Goal: Task Accomplishment & Management: Manage account settings

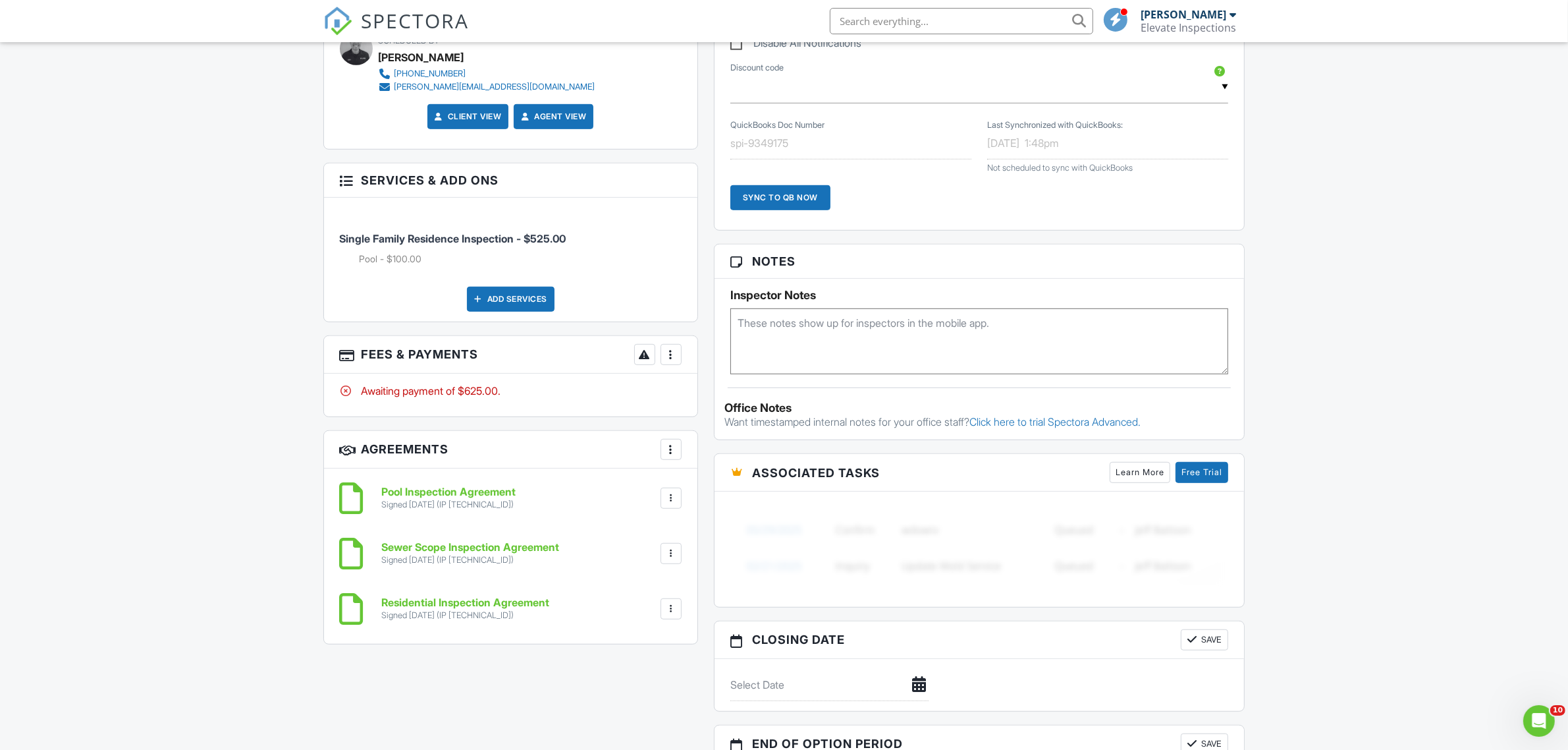
click at [677, 344] on div "More" at bounding box center [670, 354] width 21 height 21
click at [700, 379] on li "Edit Fees & Payments" at bounding box center [736, 394] width 138 height 33
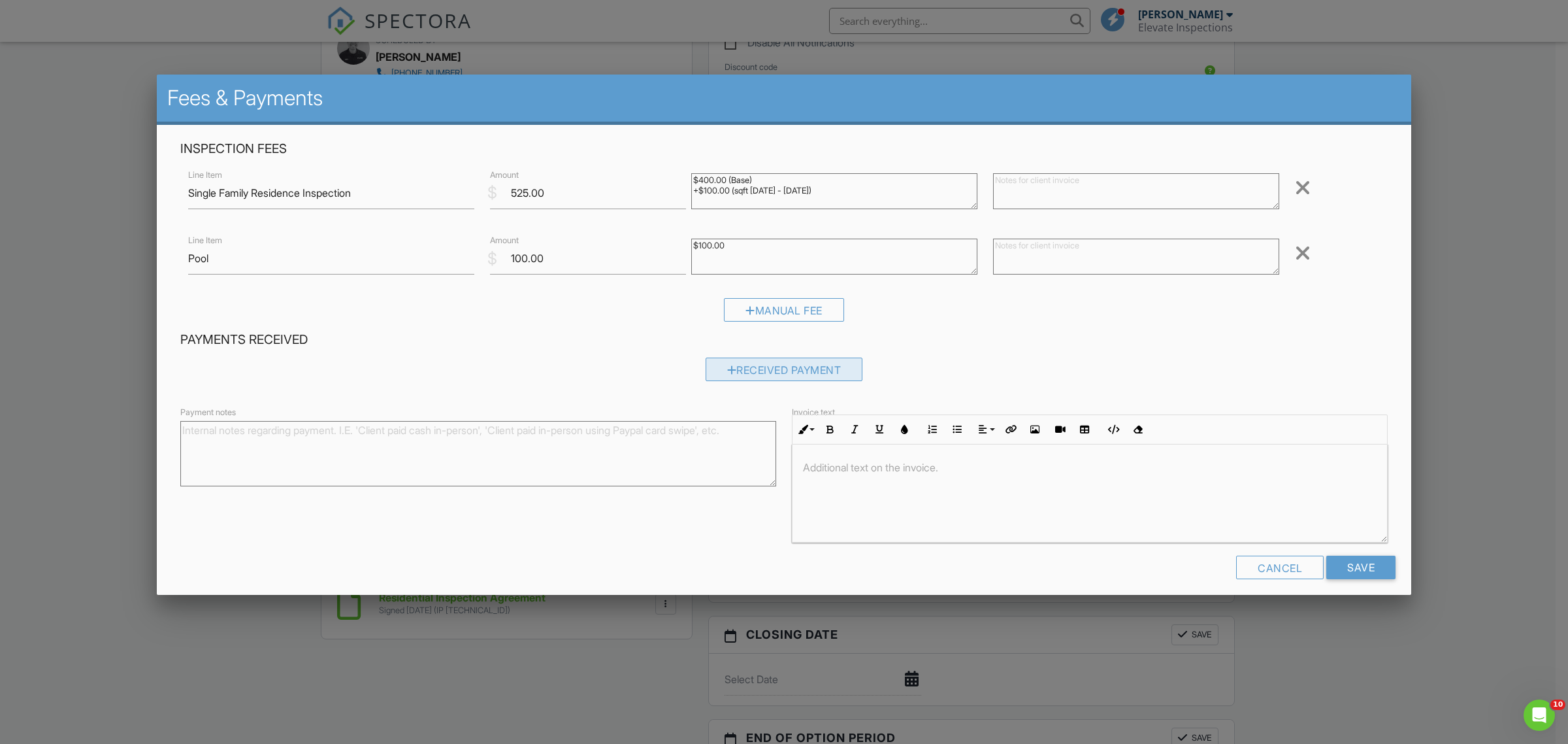
click at [733, 366] on div "Received Payment" at bounding box center [784, 369] width 157 height 23
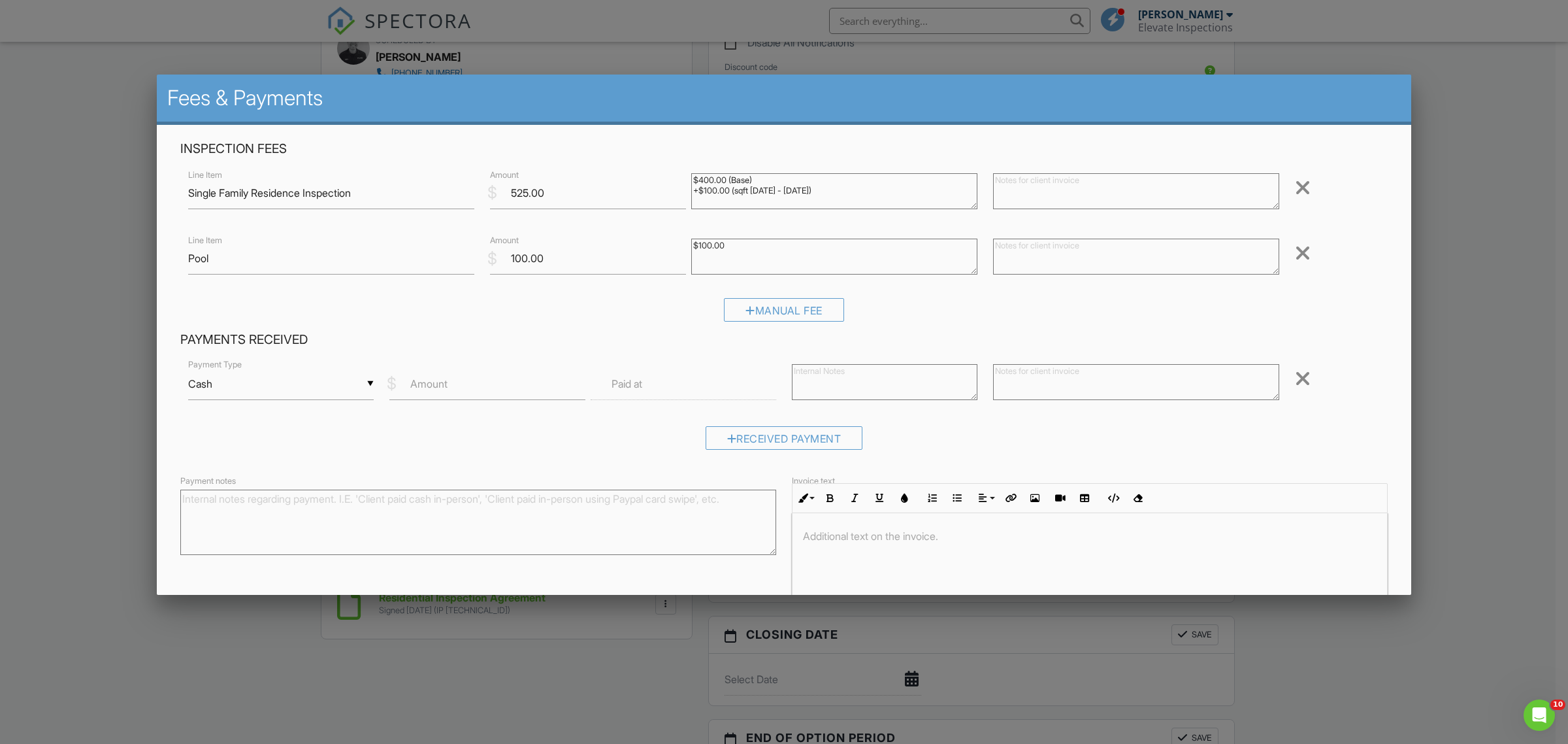
click at [283, 393] on div "▼ Cash Cash Check On-Site Card Other Cash Check On-Site Card Other" at bounding box center [281, 384] width 186 height 32
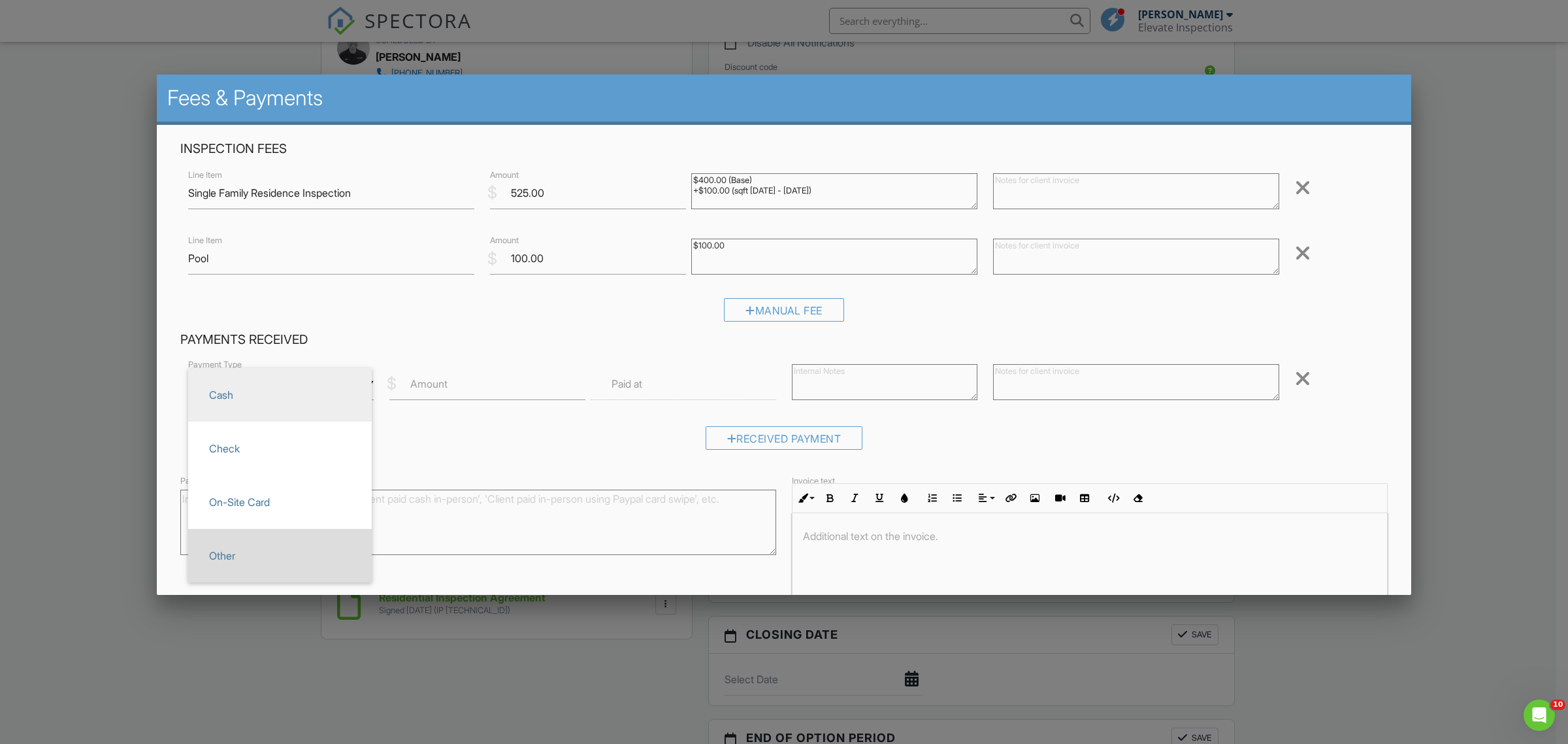
click at [249, 551] on span "Other" at bounding box center [280, 555] width 162 height 32
type input "Other"
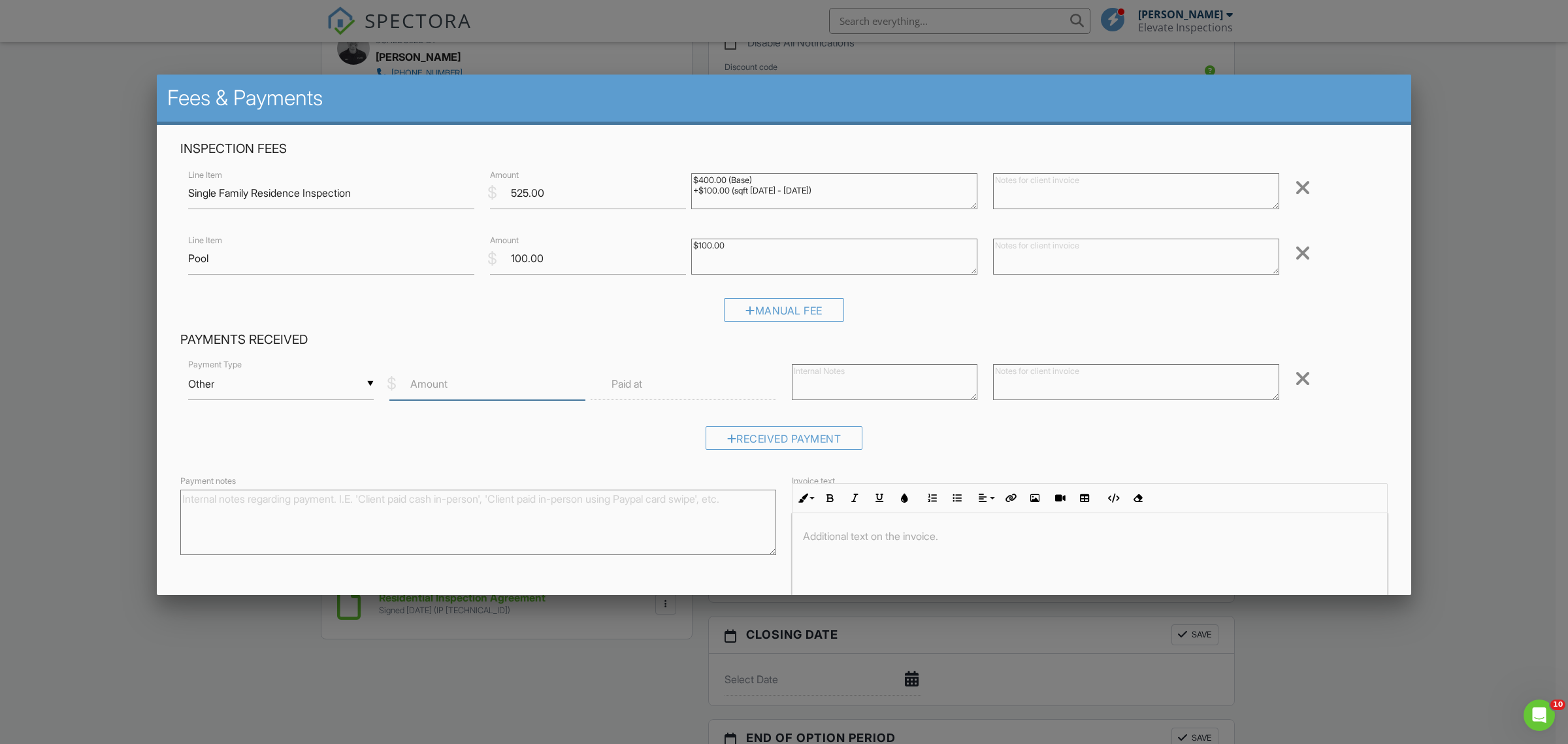
click at [430, 394] on input "Amount" at bounding box center [487, 384] width 196 height 32
type input "625.00"
click at [616, 524] on textarea "Payment notes" at bounding box center [478, 522] width 596 height 65
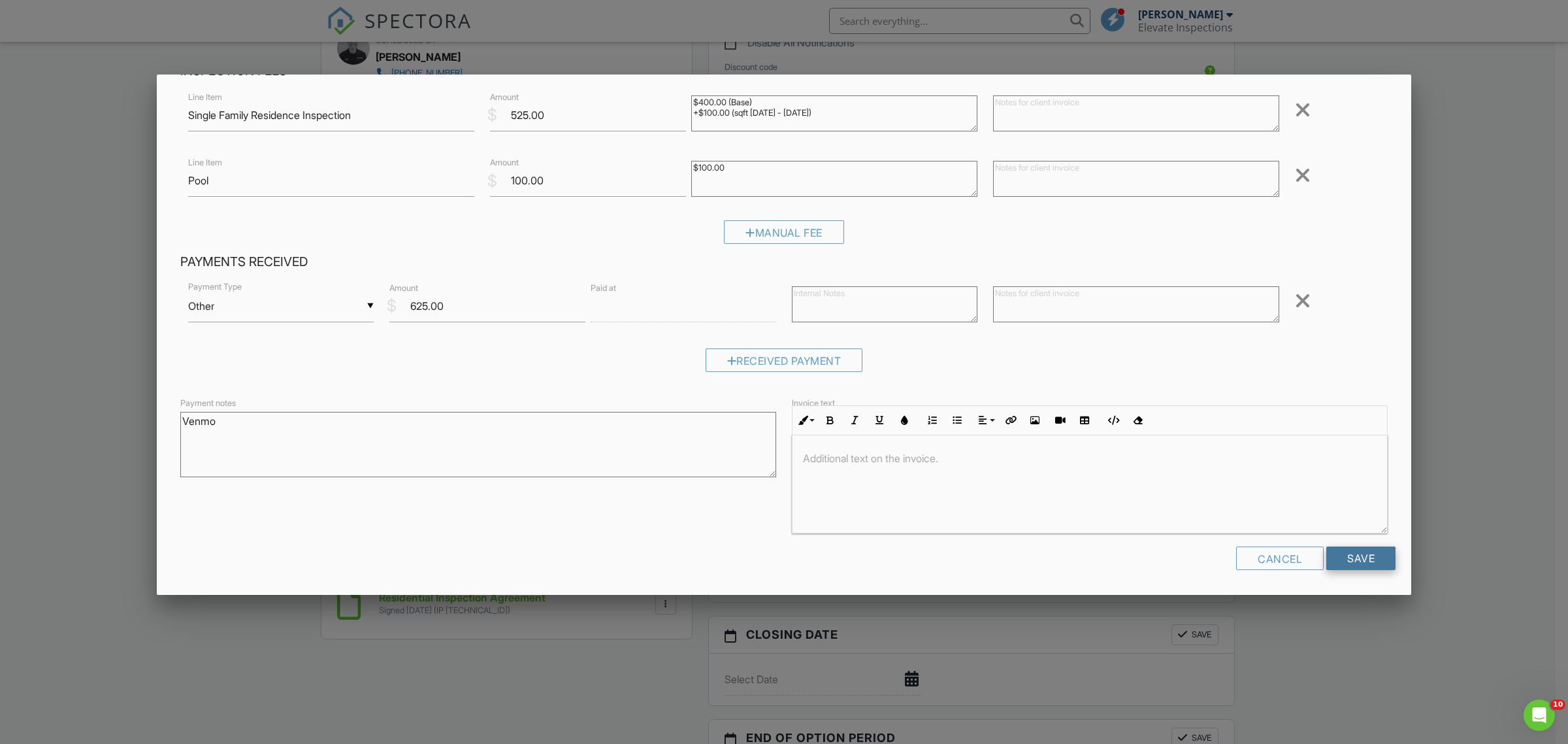
type textarea "Venmo"
click at [1337, 553] on input "Save" at bounding box center [1361, 558] width 70 height 23
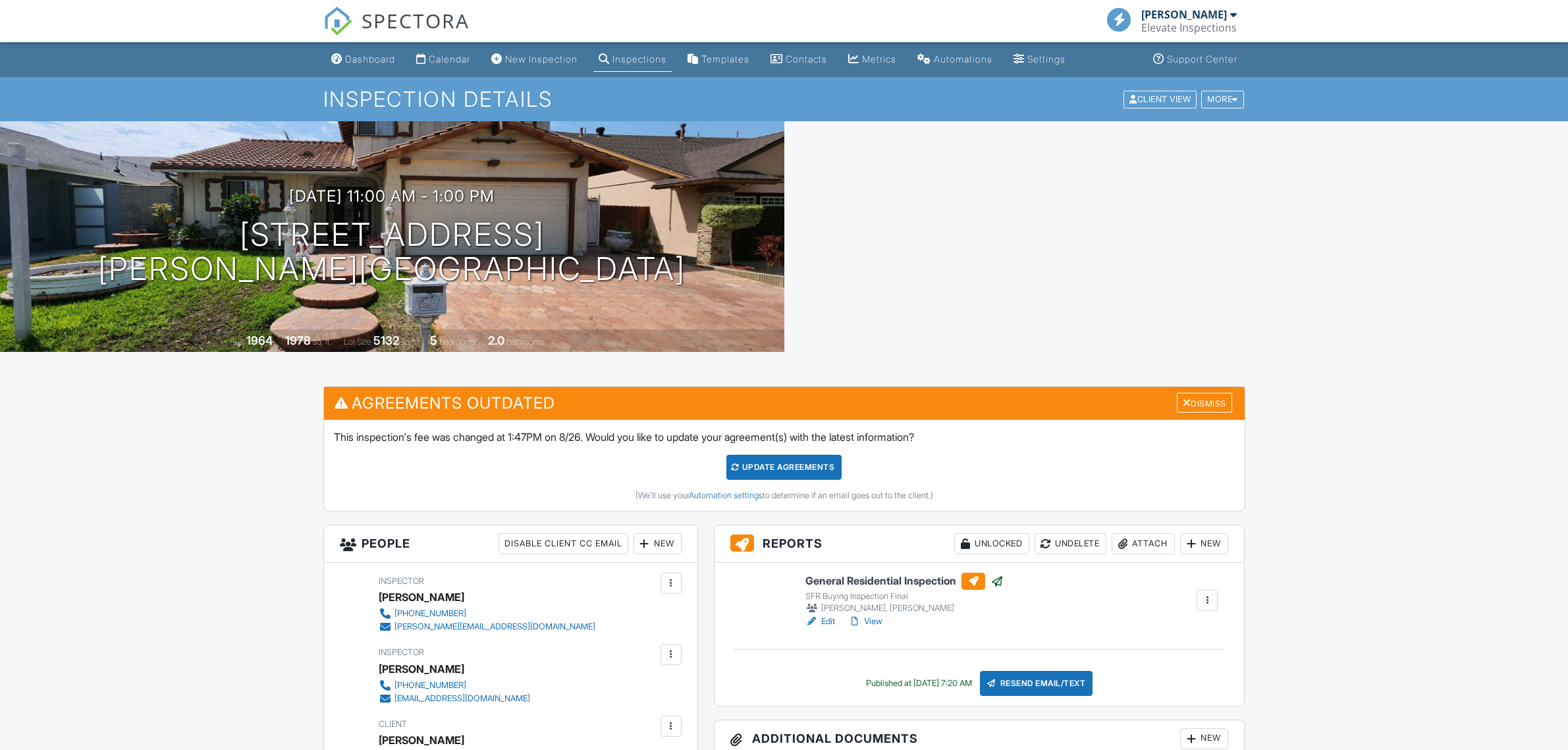
click at [1093, 683] on div "Resend Email/Text" at bounding box center [1037, 683] width 114 height 25
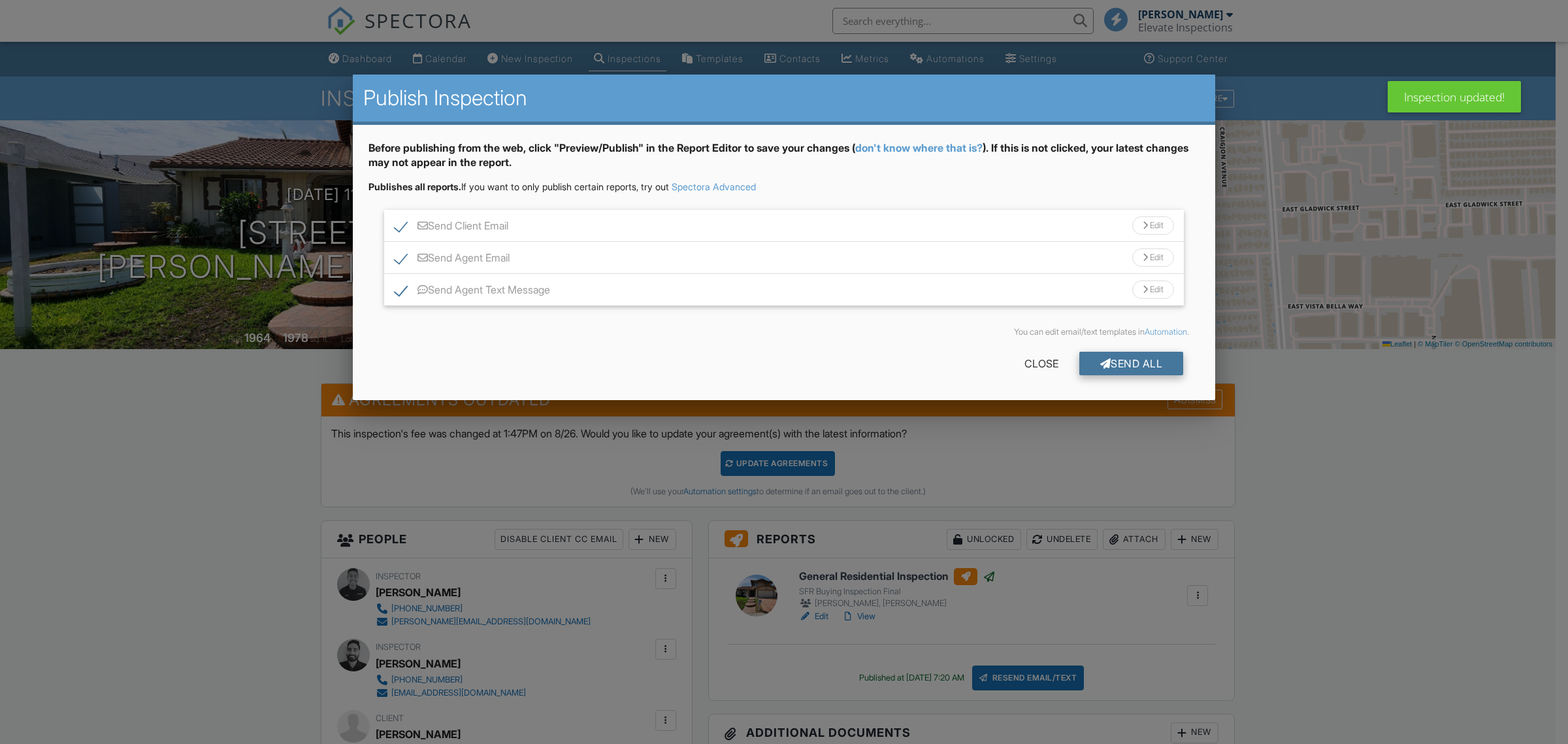
click at [1112, 366] on div "Send All" at bounding box center [1131, 363] width 104 height 23
